Goal: Information Seeking & Learning: Learn about a topic

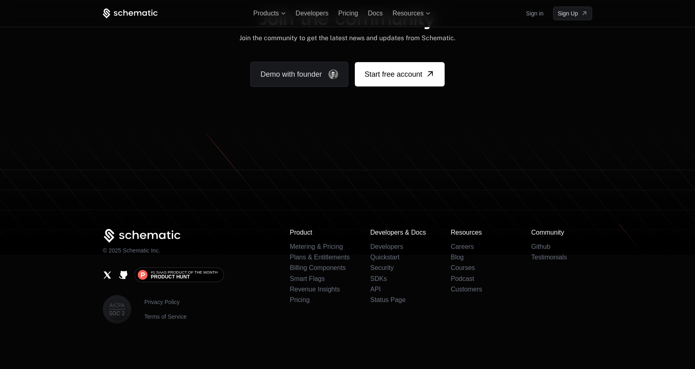
click at [123, 273] on icon "Github" at bounding box center [123, 275] width 8 height 8
click at [463, 244] on link "Careers" at bounding box center [462, 246] width 23 height 7
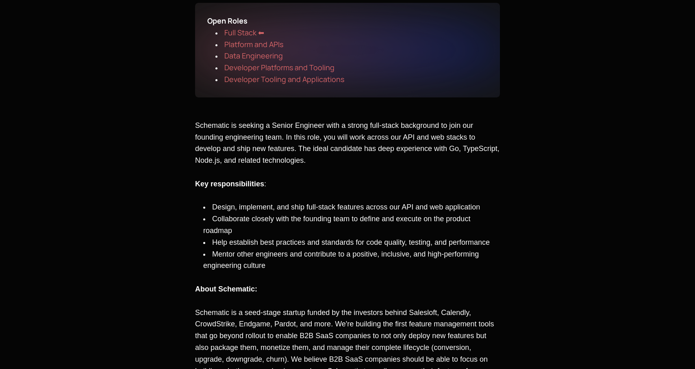
scroll to position [51, 0]
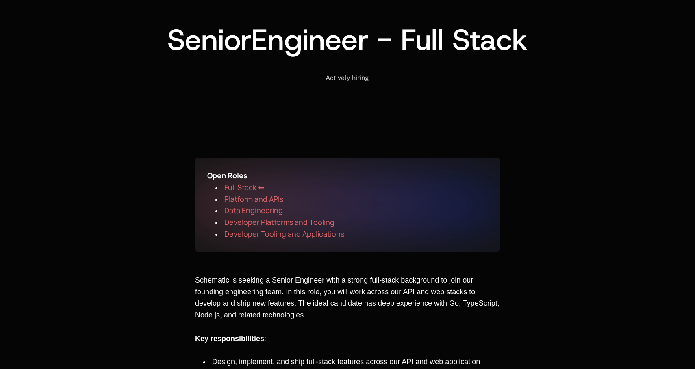
click at [247, 186] on span "Full Stack ⬅" at bounding box center [244, 187] width 40 height 10
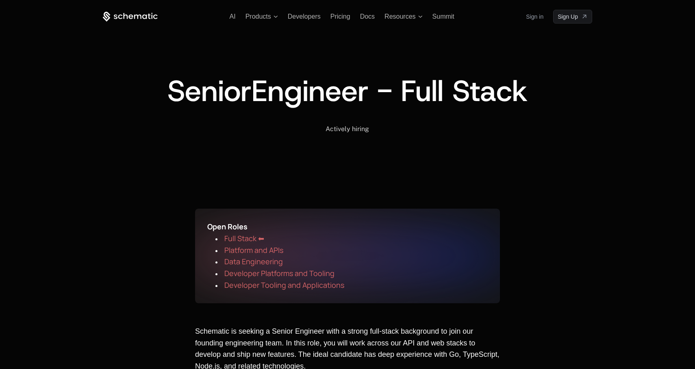
click at [250, 218] on div "Open Roles ﻿ Full Stack ⬅ ﻿ ﻿ Platform and APIs ﻿ ﻿ Data Engineering ﻿ ﻿ Develo…" at bounding box center [347, 256] width 305 height 95
click at [246, 248] on span "Platform and APIs" at bounding box center [253, 250] width 59 height 10
